Goal: Information Seeking & Learning: Understand process/instructions

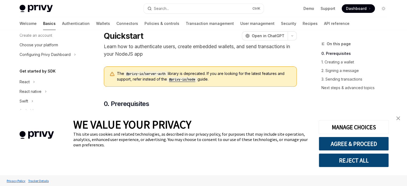
scroll to position [17, 0]
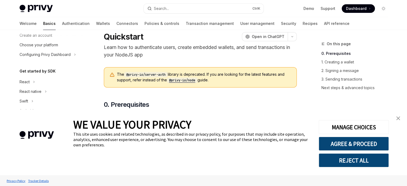
click at [398, 122] on link "close banner" at bounding box center [398, 118] width 11 height 11
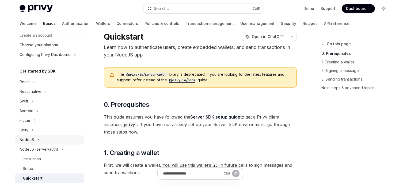
click at [46, 138] on button "NodeJS" at bounding box center [49, 140] width 68 height 10
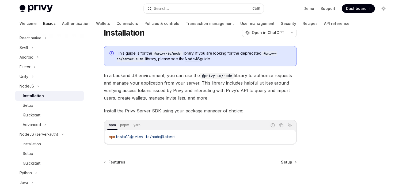
scroll to position [12, 0]
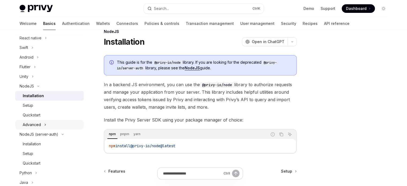
click at [57, 126] on button "Advanced" at bounding box center [49, 125] width 68 height 10
type textarea "*"
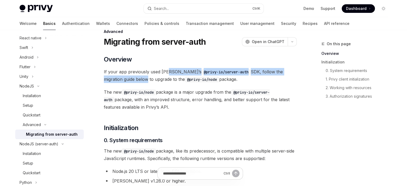
drag, startPoint x: 112, startPoint y: 78, endPoint x: 166, endPoint y: 73, distance: 54.0
click at [166, 73] on span "If your app previously used Privy’s @privy-io/server-auth SDK, follow the migra…" at bounding box center [200, 75] width 193 height 15
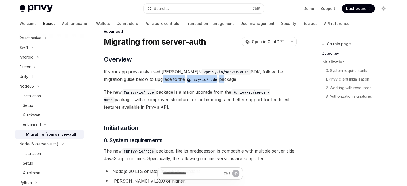
drag, startPoint x: 127, startPoint y: 78, endPoint x: 191, endPoint y: 75, distance: 64.8
click at [191, 75] on span "If your app previously used Privy’s @privy-io/server-auth SDK, follow the migra…" at bounding box center [200, 75] width 193 height 15
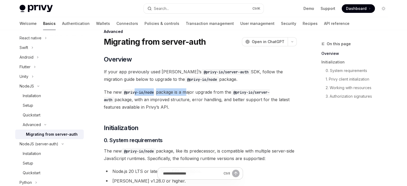
drag, startPoint x: 135, startPoint y: 93, endPoint x: 187, endPoint y: 90, distance: 52.5
click at [187, 90] on span "The new @privy-io/node package is a major upgrade from the @privy-io/server-aut…" at bounding box center [200, 99] width 193 height 22
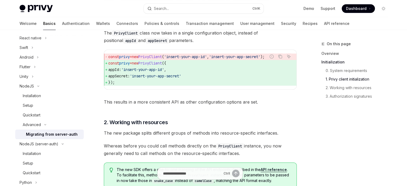
scroll to position [241, 0]
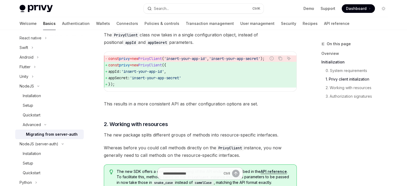
drag, startPoint x: 169, startPoint y: 90, endPoint x: 127, endPoint y: 76, distance: 43.9
click at [129, 78] on div "const privy = new PrivyClient ( 'insert-your-app-id' , 'insert-your-app-secret'…" at bounding box center [200, 72] width 192 height 40
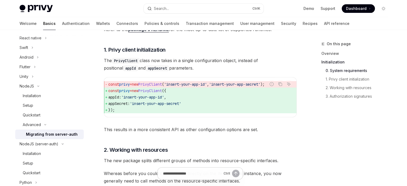
scroll to position [214, 0]
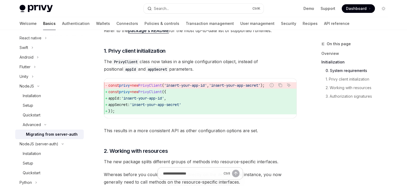
click at [181, 104] on span "'insert-your-app-secret'" at bounding box center [155, 104] width 51 height 5
drag, startPoint x: 133, startPoint y: 109, endPoint x: 103, endPoint y: 91, distance: 35.0
copy code "const privy = new PrivyClient ({ appId: 'insert-your-app-id' , appSecret: 'inse…"
click at [166, 96] on span "," at bounding box center [165, 98] width 2 height 5
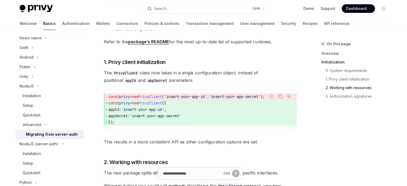
scroll to position [199, 0]
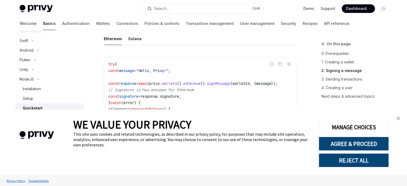
scroll to position [562, 0]
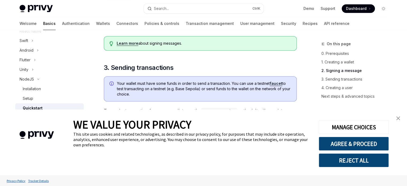
click at [399, 119] on img "close banner" at bounding box center [398, 118] width 4 height 4
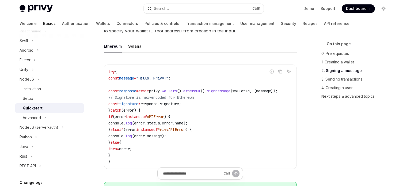
scroll to position [401, 0]
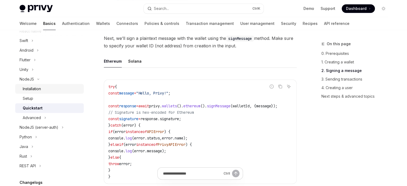
click at [46, 91] on div "Installation" at bounding box center [52, 89] width 58 height 6
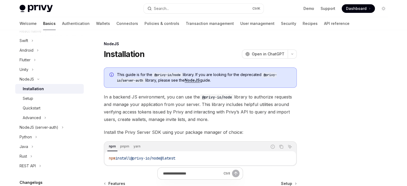
drag, startPoint x: 191, startPoint y: 160, endPoint x: 96, endPoint y: 159, distance: 94.4
click at [96, 159] on div "NodeJS Installation OpenAI Open in ChatGPT OpenAI Open in ChatGPT This guide is…" at bounding box center [149, 147] width 295 height 212
copy span "npm install @privy-io/node@latest"
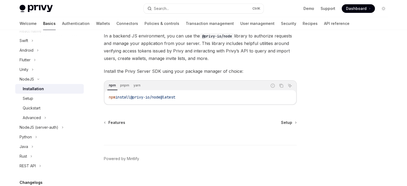
scroll to position [66, 0]
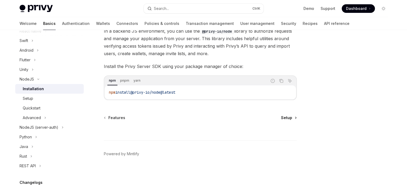
click at [292, 119] on link "Setup" at bounding box center [288, 117] width 15 height 5
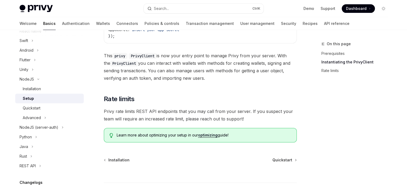
scroll to position [134, 0]
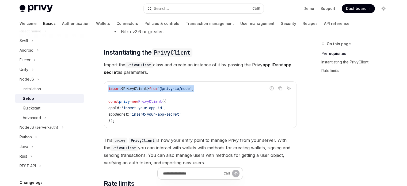
drag, startPoint x: 226, startPoint y: 84, endPoint x: 102, endPoint y: 85, distance: 124.1
click at [102, 85] on div "NodeJS Setup OpenAI Open in ChatGPT OpenAI Open in ChatGPT ​ Prerequisites Befo…" at bounding box center [149, 110] width 295 height 406
copy span "import { PrivyClient } from '@privy-io/node' ;"
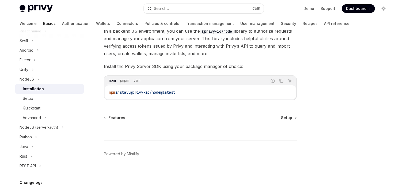
drag, startPoint x: 185, startPoint y: 93, endPoint x: 101, endPoint y: 93, distance: 84.0
click at [101, 93] on div "NodeJS Installation OpenAI Open in ChatGPT OpenAI Open in ChatGPT This guide is…" at bounding box center [149, 81] width 295 height 212
copy span "npm install @privy-io/node@latest"
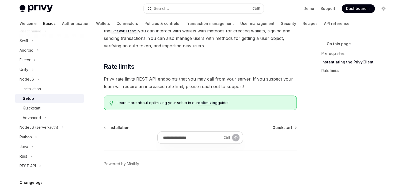
scroll to position [260, 0]
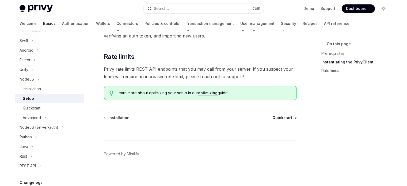
click at [277, 116] on span "Quickstart" at bounding box center [282, 117] width 20 height 5
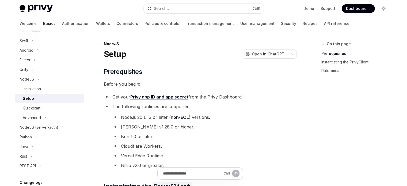
scroll to position [134, 0]
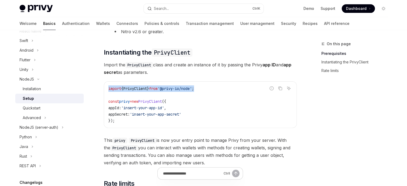
drag, startPoint x: 207, startPoint y: 86, endPoint x: 93, endPoint y: 87, distance: 114.7
click at [93, 87] on div "NodeJS Setup OpenAI Open in ChatGPT OpenAI Open in ChatGPT ​ Prerequisites Befo…" at bounding box center [149, 110] width 295 height 406
copy span "import { PrivyClient } from '@privy-io/node' ;"
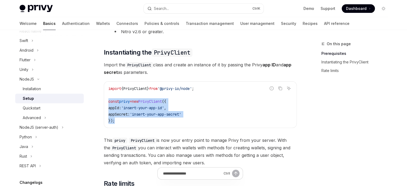
drag, startPoint x: 127, startPoint y: 120, endPoint x: 95, endPoint y: 102, distance: 36.8
click at [95, 102] on div "NodeJS Setup OpenAI Open in ChatGPT OpenAI Open in ChatGPT ​ Prerequisites Befo…" at bounding box center [149, 110] width 295 height 406
copy code "const privy = new PrivyClient ({ appId: 'insert-your-app-id' , appSecret: 'inse…"
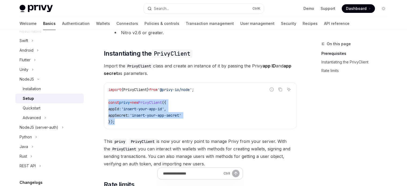
scroll to position [127, 0]
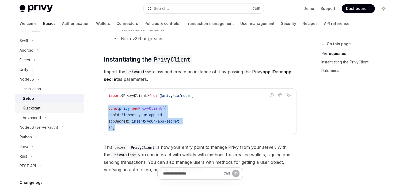
click at [42, 110] on div "Quickstart" at bounding box center [52, 108] width 58 height 6
type textarea "*"
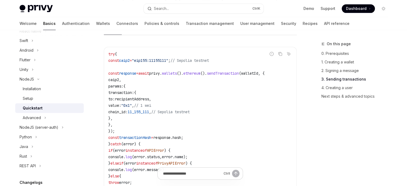
scroll to position [701, 0]
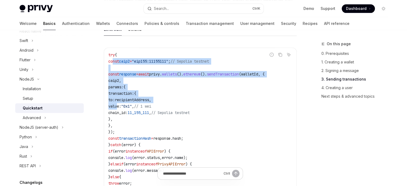
drag, startPoint x: 112, startPoint y: 61, endPoint x: 117, endPoint y: 110, distance: 49.2
click at [117, 110] on code "try { const caip2 = "eip155:11155111" ; // Sepolia testnet const response = awa…" at bounding box center [200, 126] width 184 height 148
click at [115, 102] on span "to:" at bounding box center [111, 99] width 6 height 5
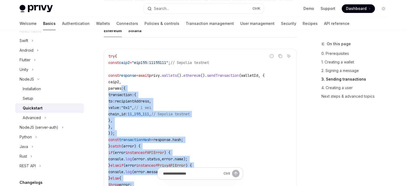
scroll to position [674, 0]
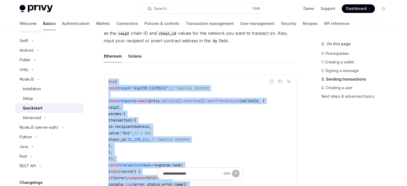
drag, startPoint x: 123, startPoint y: 144, endPoint x: 101, endPoint y: 87, distance: 60.8
click at [101, 87] on div "NodeJS Quickstart OpenAI Open in ChatGPT Learn how to create users, embedded wa…" at bounding box center [149, 14] width 295 height 1297
copy code "try { const caip2 = "eip155:11155111" ; // Sepolia testnet const response = awa…"
click at [139, 110] on code "try { const caip2 = "eip155:11155111" ; // Sepolia testnet const response = awa…" at bounding box center [200, 152] width 184 height 148
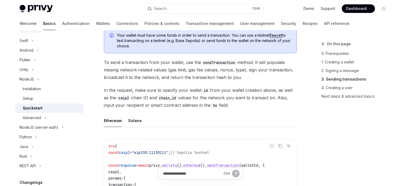
scroll to position [614, 0]
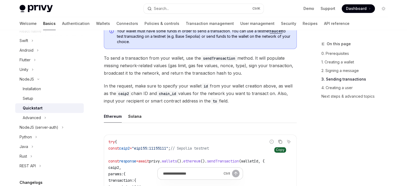
click at [278, 143] on icon "Copy the contents from the code block" at bounding box center [280, 141] width 4 height 4
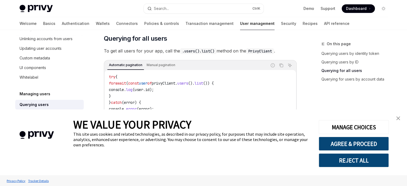
scroll to position [321, 0]
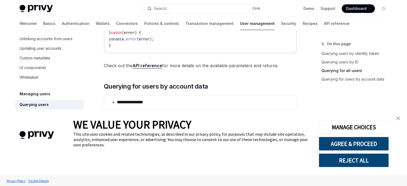
click at [400, 119] on img "close banner" at bounding box center [398, 118] width 4 height 4
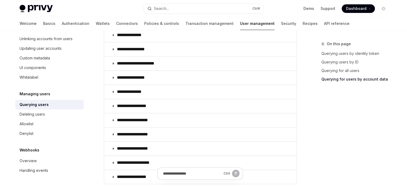
scroll to position [401, 0]
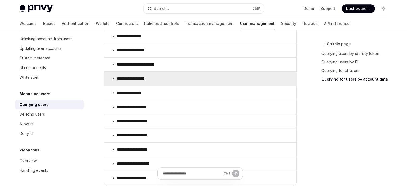
click at [217, 80] on summary "**********" at bounding box center [200, 79] width 192 height 14
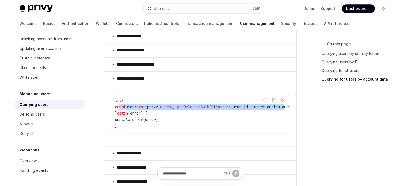
scroll to position [0, 58]
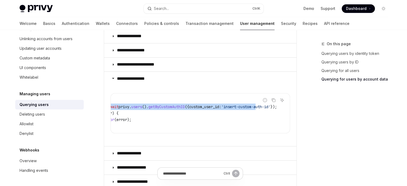
drag, startPoint x: 120, startPoint y: 105, endPoint x: 304, endPoint y: 107, distance: 184.0
copy span "const user = await privy . users (). getByCustomAuthID ({ custom_user_id: 'inse…"
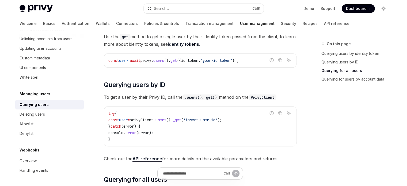
scroll to position [107, 0]
